Goal: Task Accomplishment & Management: Use online tool/utility

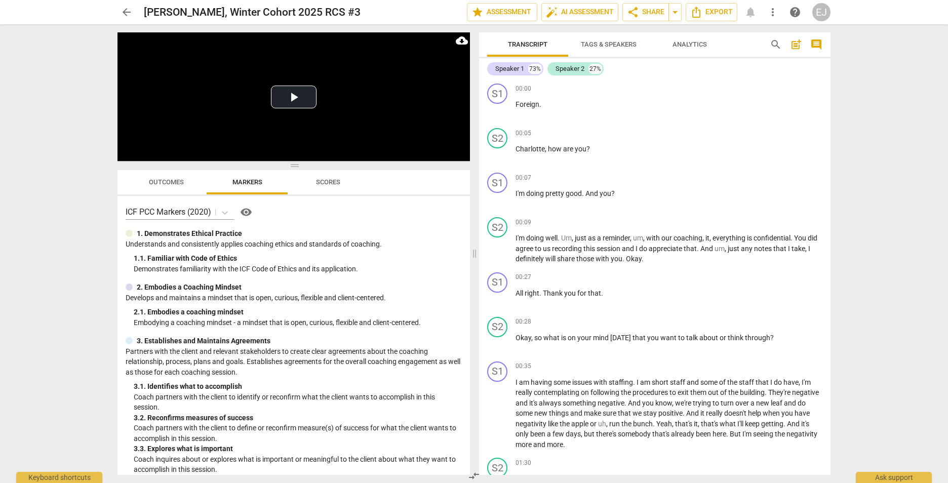
click at [128, 11] on span "arrow_back" at bounding box center [126, 12] width 12 height 12
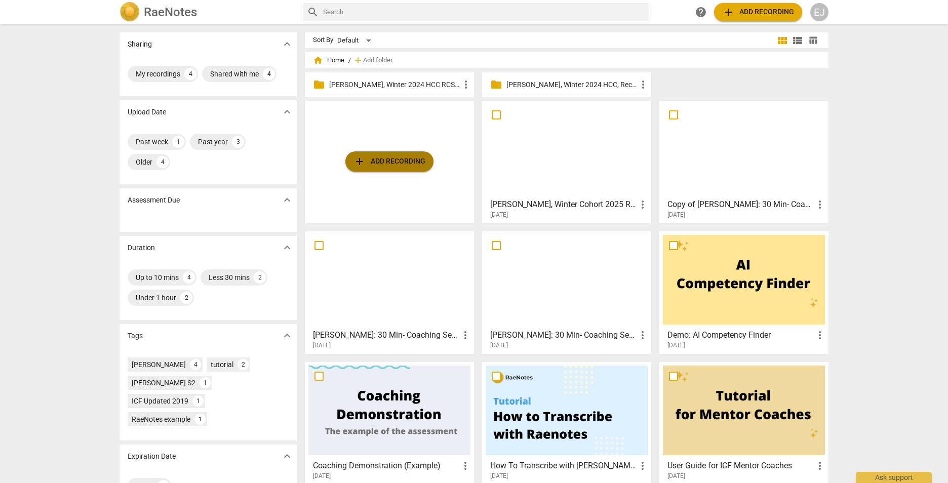
click at [384, 165] on span "add Add recording" at bounding box center [389, 161] width 72 height 12
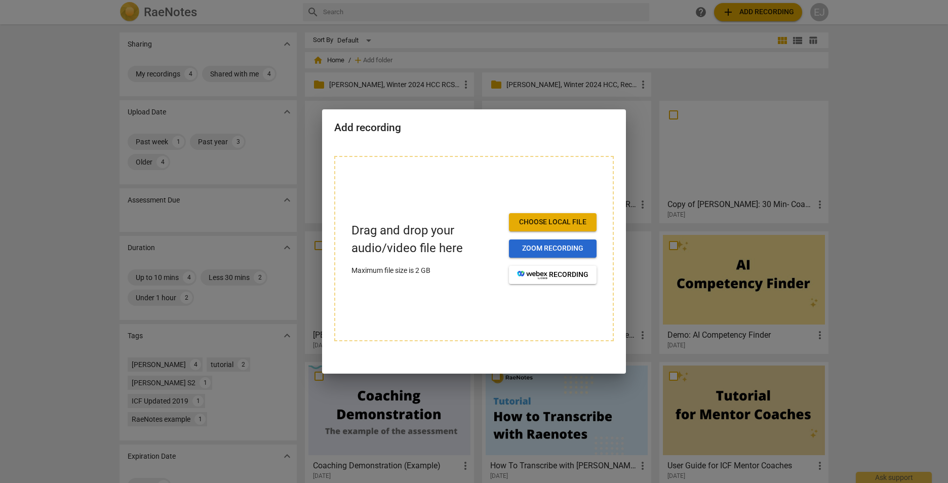
click at [550, 249] on span "Zoom recording" at bounding box center [552, 249] width 71 height 10
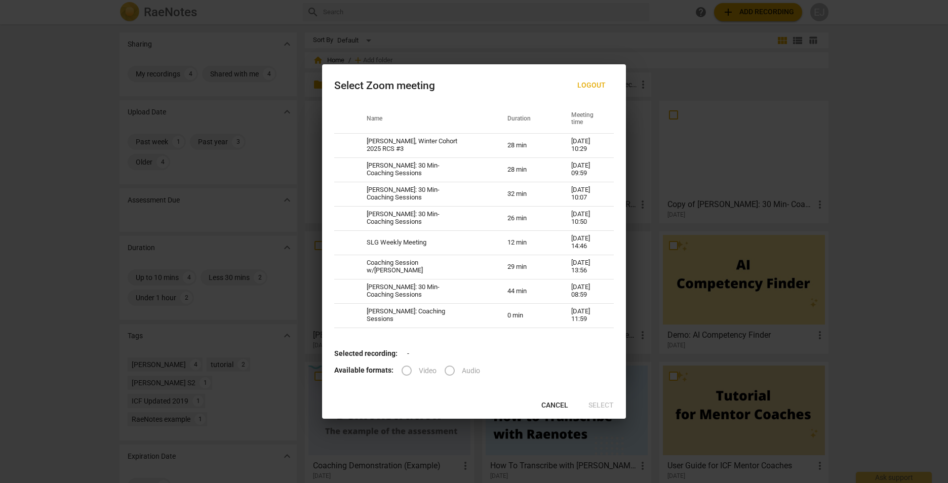
click at [408, 374] on label "Video" at bounding box center [415, 370] width 42 height 24
click at [408, 371] on label "Video" at bounding box center [415, 370] width 42 height 24
click at [401, 369] on label "Video" at bounding box center [415, 370] width 42 height 24
click at [428, 148] on td "[PERSON_NAME], Winter Cohort 2025 RCS #3" at bounding box center [424, 145] width 141 height 24
radio input "true"
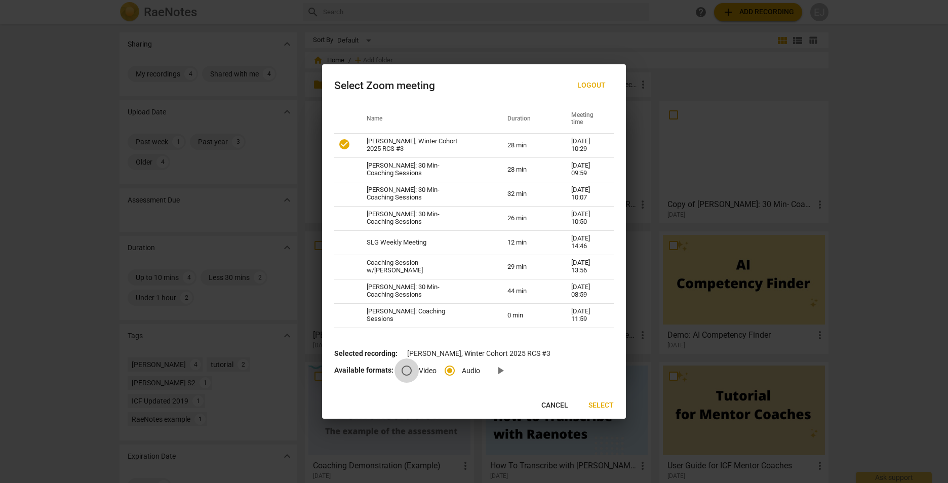
click at [410, 372] on input "Video" at bounding box center [406, 370] width 24 height 24
radio input "true"
click at [599, 406] on span "Select" at bounding box center [600, 405] width 25 height 10
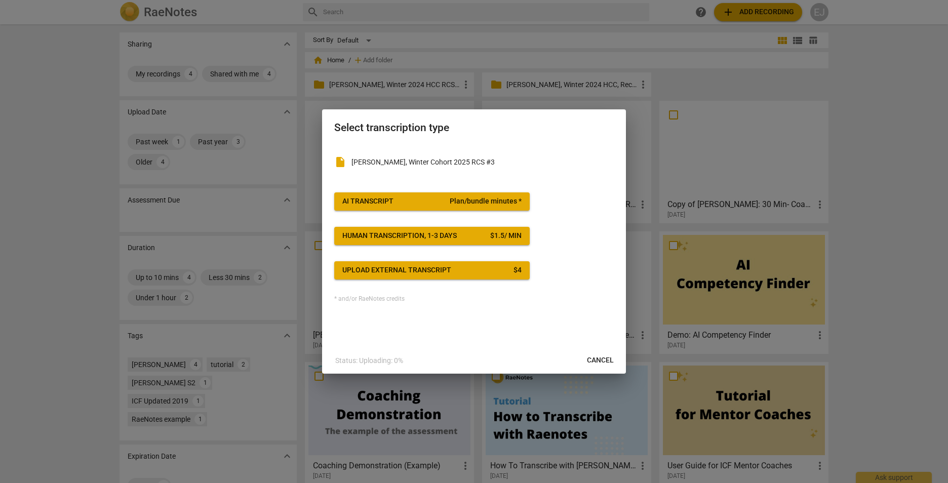
click at [408, 272] on div "Upload external transcript" at bounding box center [396, 270] width 109 height 10
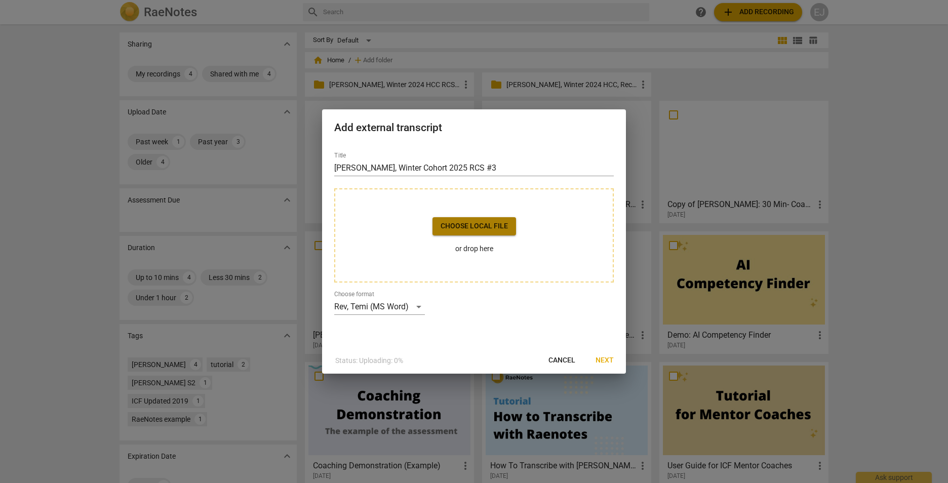
click at [461, 228] on span "Choose local file" at bounding box center [473, 226] width 67 height 10
click at [558, 362] on span "Cancel" at bounding box center [561, 360] width 27 height 10
click at [495, 225] on span "Choose local file" at bounding box center [473, 226] width 67 height 10
click at [460, 228] on span "Choose local file" at bounding box center [473, 226] width 67 height 10
click at [600, 358] on span "Next" at bounding box center [604, 360] width 18 height 10
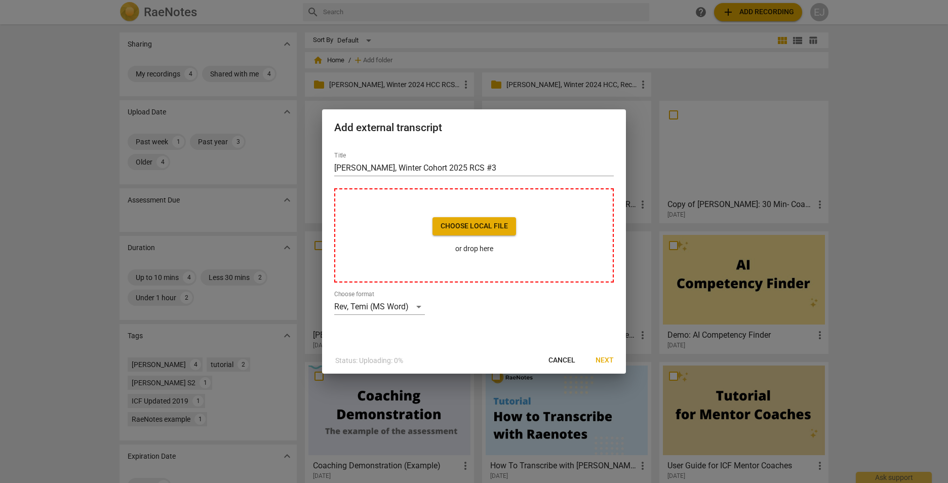
click at [525, 328] on div "Title Esther Jones, Winter Cohort 2025 RCS #3 Choose local file or drop here Ch…" at bounding box center [474, 246] width 304 height 204
click at [564, 359] on span "Cancel" at bounding box center [561, 360] width 27 height 10
click at [564, 152] on div "Title Esther Jones, Winter Cohort 2025 RCS #3" at bounding box center [473, 164] width 279 height 24
drag, startPoint x: 461, startPoint y: 247, endPoint x: 446, endPoint y: 251, distance: 16.2
click at [446, 251] on p "or drop here" at bounding box center [474, 249] width 84 height 11
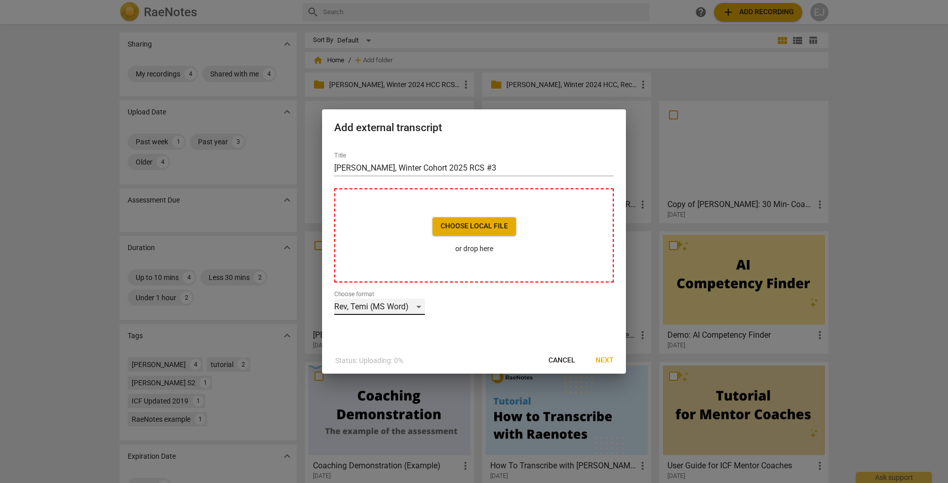
click at [420, 307] on div "Rev, Temi (MS Word)" at bounding box center [379, 307] width 91 height 16
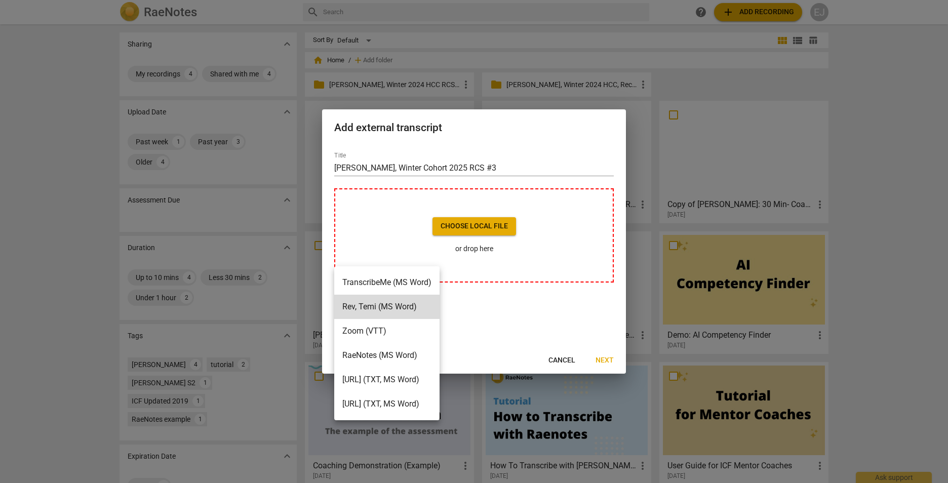
click at [407, 357] on li "RaeNotes (MS Word)" at bounding box center [386, 355] width 105 height 24
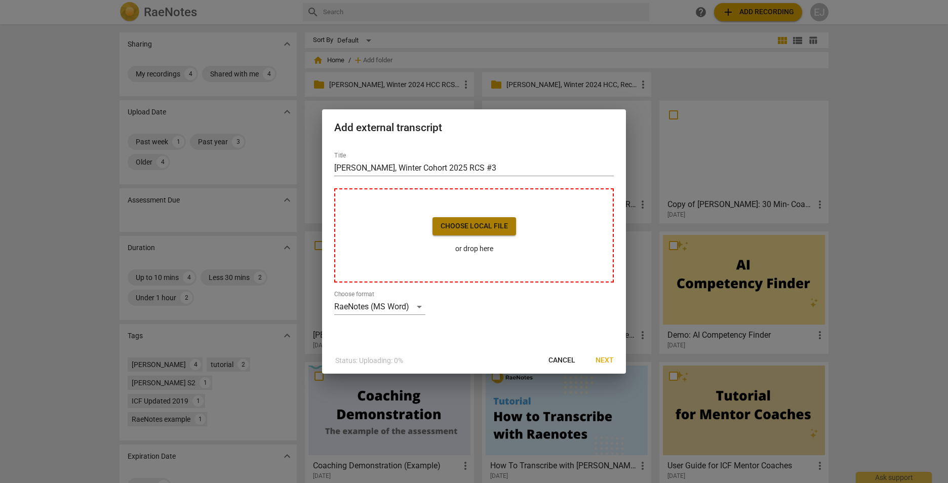
click at [476, 227] on span "Choose local file" at bounding box center [473, 226] width 67 height 10
drag, startPoint x: 565, startPoint y: 359, endPoint x: 519, endPoint y: 42, distance: 320.8
click at [564, 359] on span "Cancel" at bounding box center [561, 360] width 27 height 10
